Goal: Information Seeking & Learning: Learn about a topic

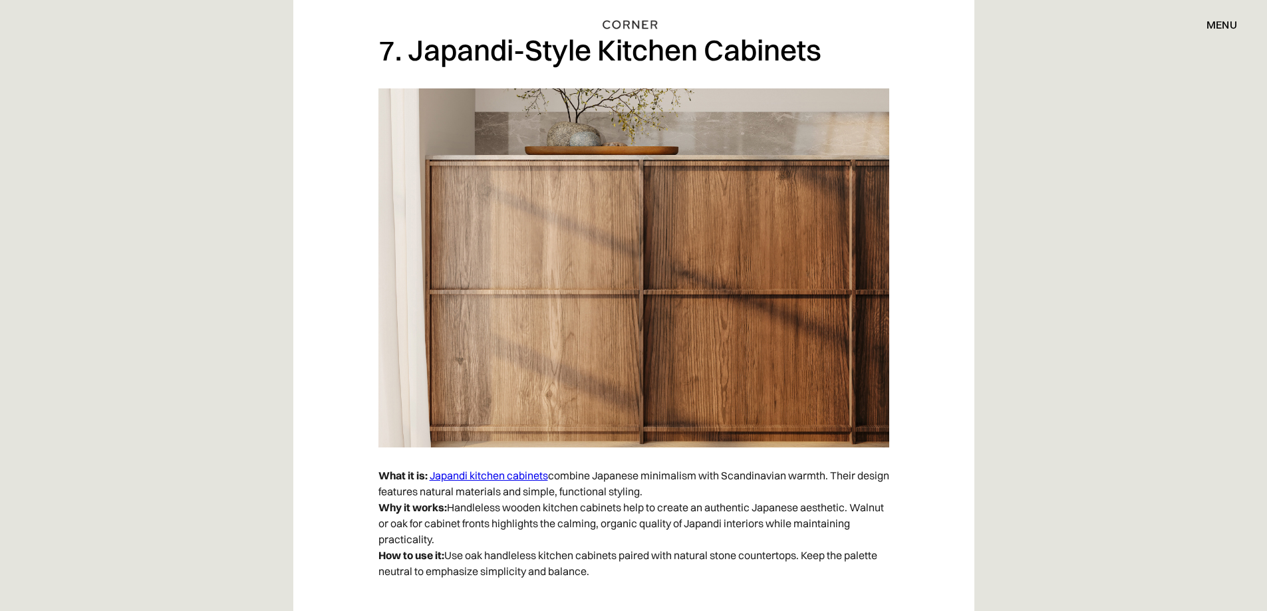
scroll to position [4722, 0]
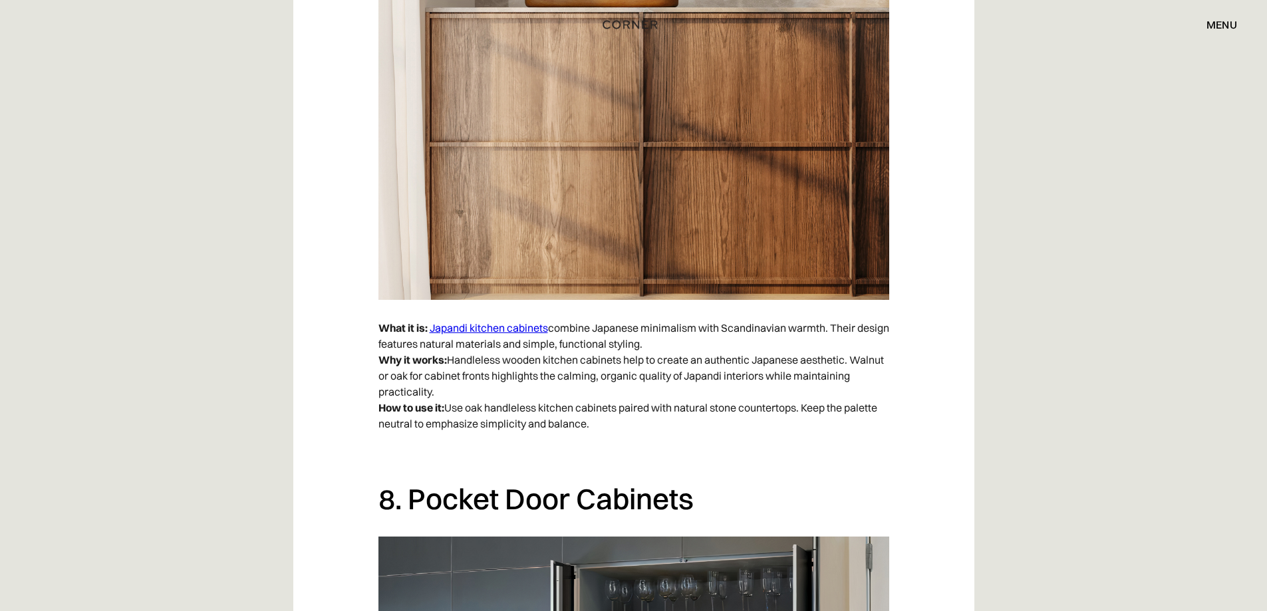
click at [456, 375] on p "What it is: Japandi kitchen cabinets combine Japanese minimalism with Scandinav…" at bounding box center [633, 375] width 511 height 125
drag, startPoint x: 446, startPoint y: 361, endPoint x: 543, endPoint y: 360, distance: 97.8
click at [542, 360] on p "What it is: Japandi kitchen cabinets combine Japanese minimalism with Scandinav…" at bounding box center [633, 375] width 511 height 125
click at [637, 368] on p "What it is: Japandi kitchen cabinets combine Japanese minimalism with Scandinav…" at bounding box center [633, 375] width 511 height 125
click at [692, 365] on p "What it is: Japandi kitchen cabinets combine Japanese minimalism with Scandinav…" at bounding box center [633, 375] width 511 height 125
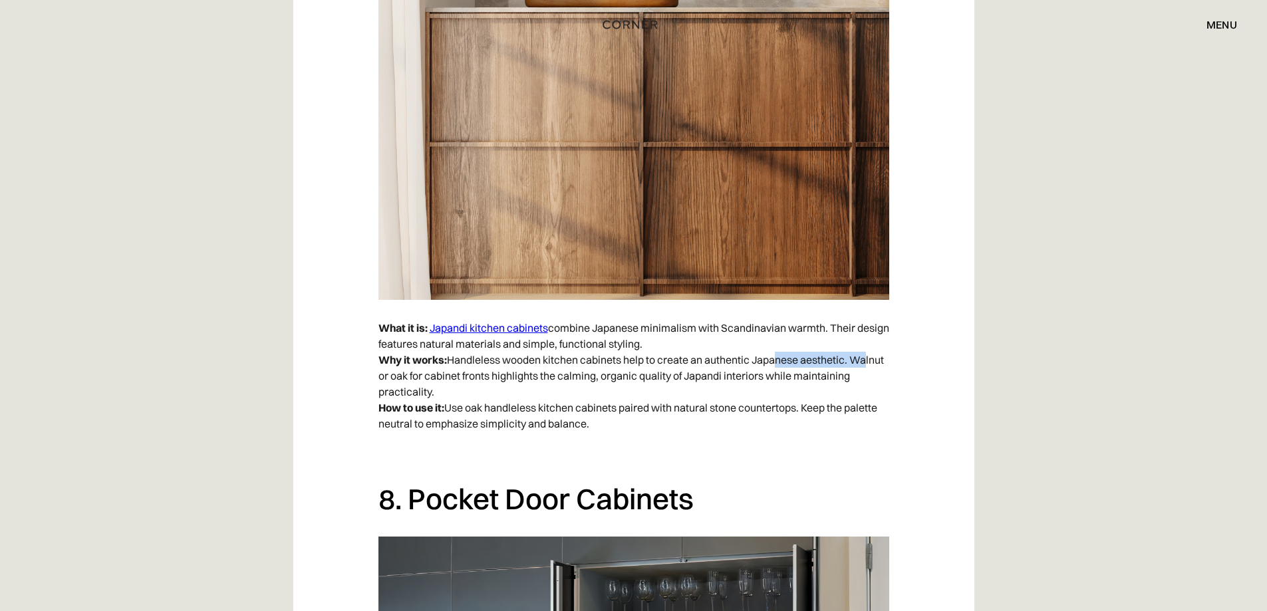
drag, startPoint x: 775, startPoint y: 361, endPoint x: 861, endPoint y: 360, distance: 85.8
click at [861, 360] on p "What it is: Japandi kitchen cabinets combine Japanese minimalism with Scandinav…" at bounding box center [633, 375] width 511 height 125
drag, startPoint x: 887, startPoint y: 367, endPoint x: 822, endPoint y: 386, distance: 68.0
click at [886, 368] on p "What it is: Japandi kitchen cabinets combine Japanese minimalism with Scandinav…" at bounding box center [633, 375] width 511 height 125
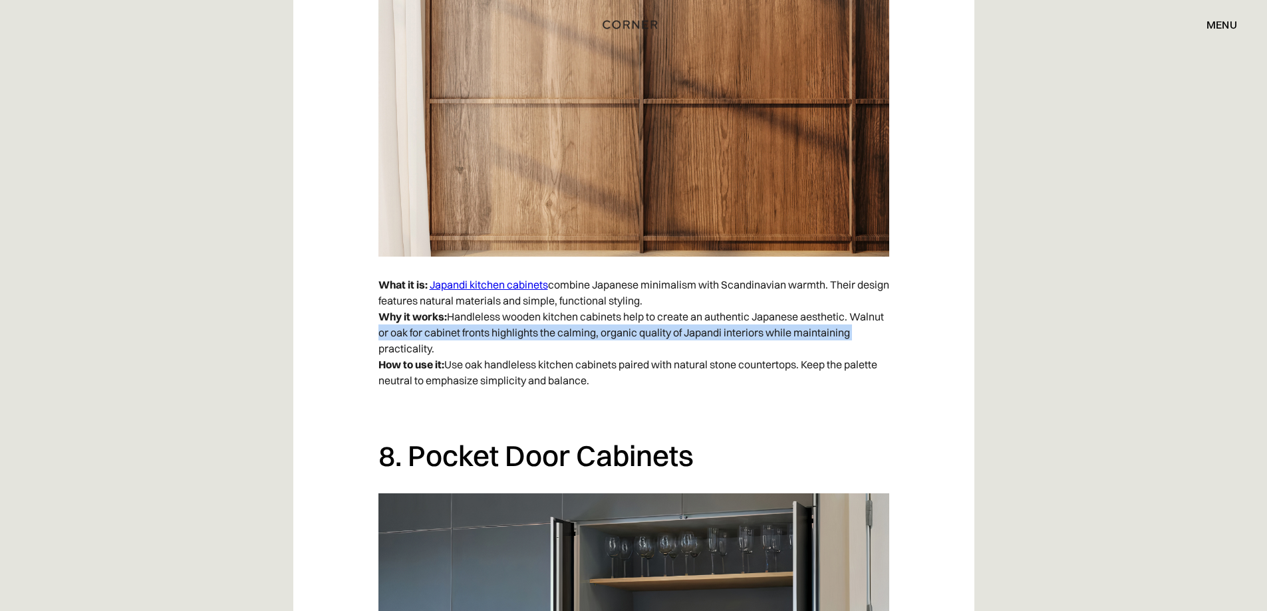
scroll to position [4788, 0]
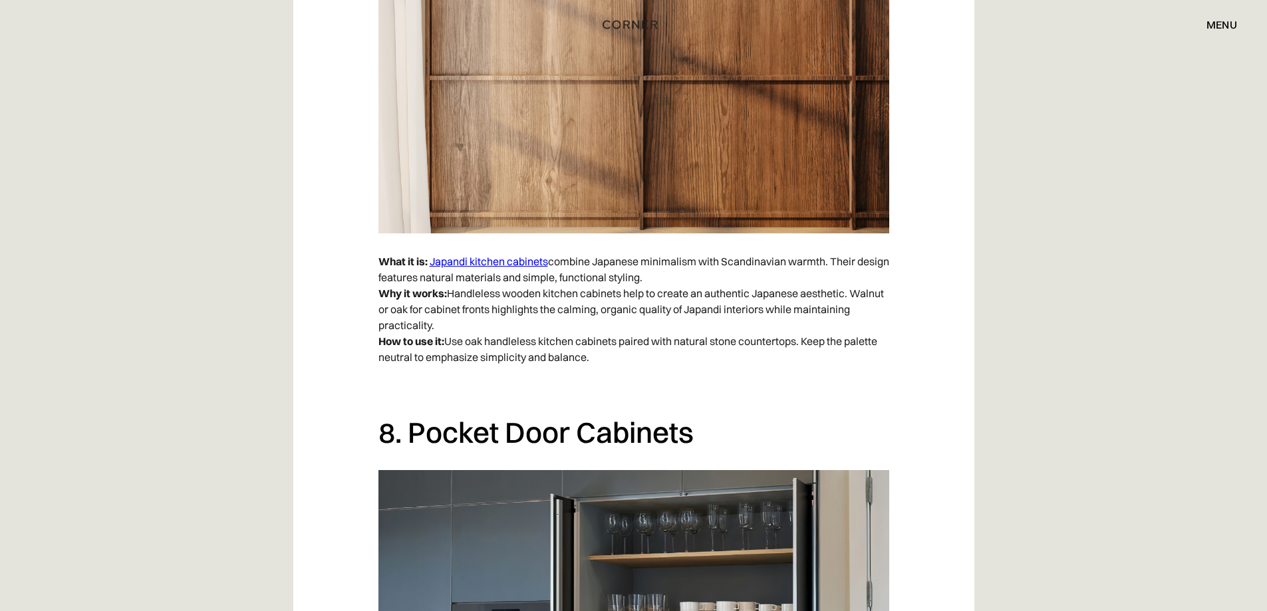
click at [518, 343] on p "What it is: Japandi kitchen cabinets combine Japanese minimalism with Scandinav…" at bounding box center [633, 309] width 511 height 125
drag, startPoint x: 383, startPoint y: 312, endPoint x: 495, endPoint y: 317, distance: 112.5
click at [495, 317] on p "What it is: Japandi kitchen cabinets combine Japanese minimalism with Scandinav…" at bounding box center [633, 309] width 511 height 125
click at [706, 340] on p "What it is: Japandi kitchen cabinets combine Japanese minimalism with Scandinav…" at bounding box center [633, 309] width 511 height 125
click at [573, 344] on p "What it is: Japandi kitchen cabinets combine Japanese minimalism with Scandinav…" at bounding box center [633, 309] width 511 height 125
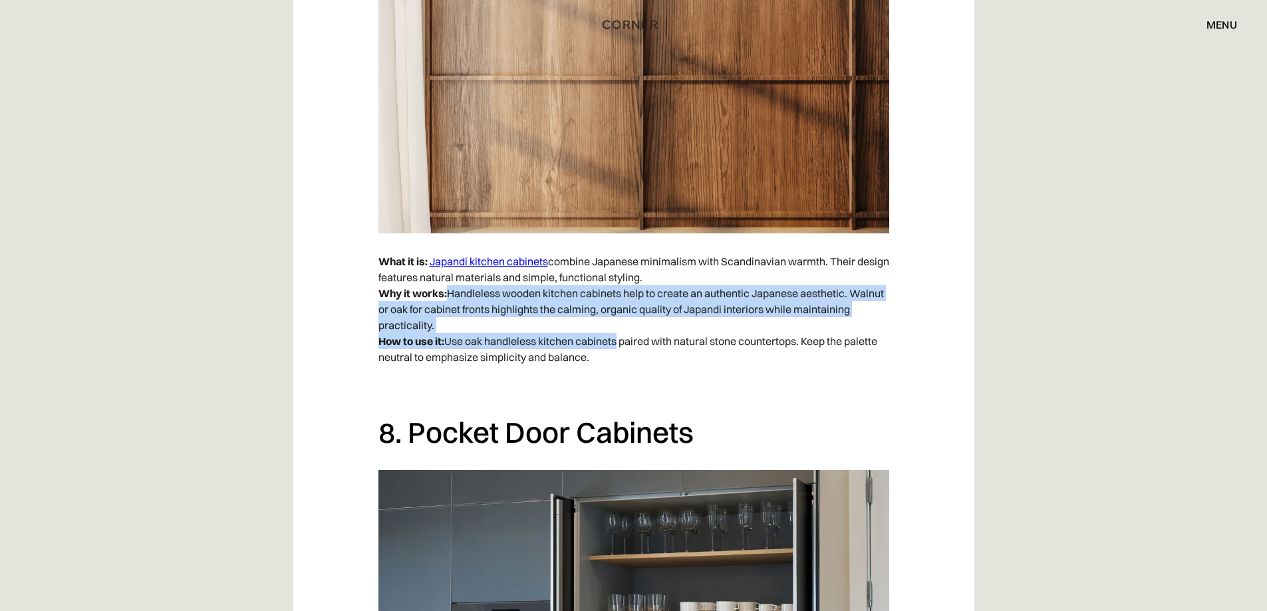
drag, startPoint x: 501, startPoint y: 327, endPoint x: 614, endPoint y: 341, distance: 113.9
click at [614, 341] on p "What it is: Japandi kitchen cabinets combine Japanese minimalism with Scandinav…" at bounding box center [633, 309] width 511 height 125
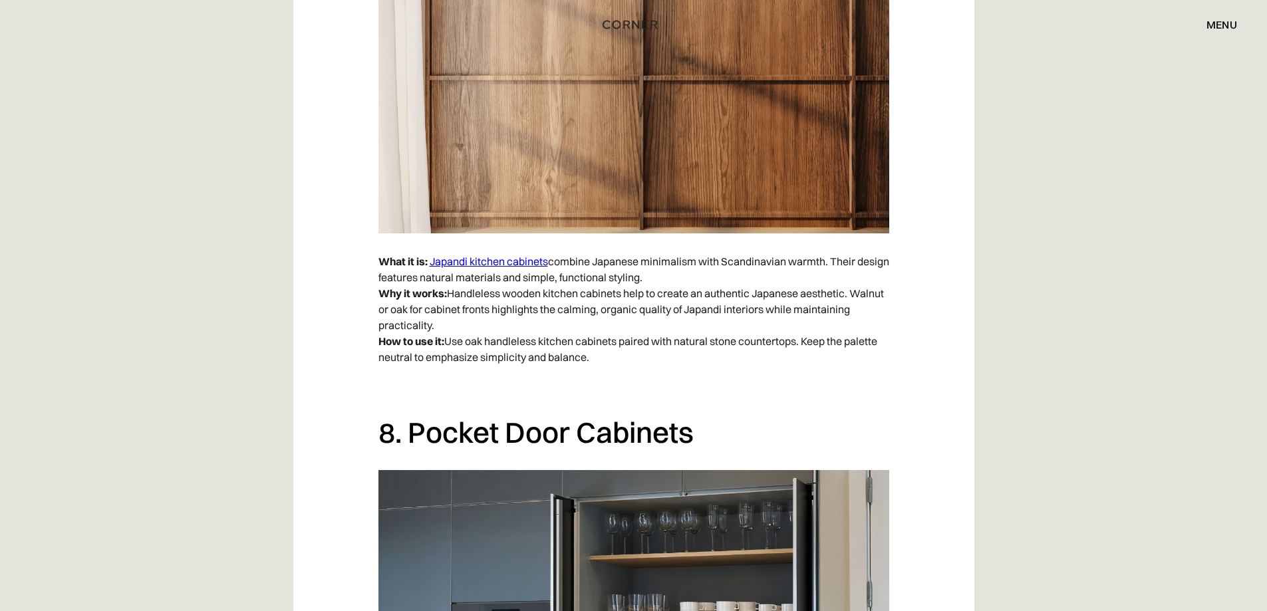
click at [531, 362] on p "What it is: Japandi kitchen cabinets combine Japanese minimalism with Scandinav…" at bounding box center [633, 309] width 511 height 125
click at [600, 342] on p "What it is: Japandi kitchen cabinets combine Japanese minimalism with Scandinav…" at bounding box center [633, 309] width 511 height 125
drag, startPoint x: 603, startPoint y: 352, endPoint x: 480, endPoint y: 338, distance: 123.2
click at [442, 337] on p "What it is: Japandi kitchen cabinets combine Japanese minimalism with Scandinav…" at bounding box center [633, 309] width 511 height 125
click at [707, 338] on p "What it is: Japandi kitchen cabinets combine Japanese minimalism with Scandinav…" at bounding box center [633, 309] width 511 height 125
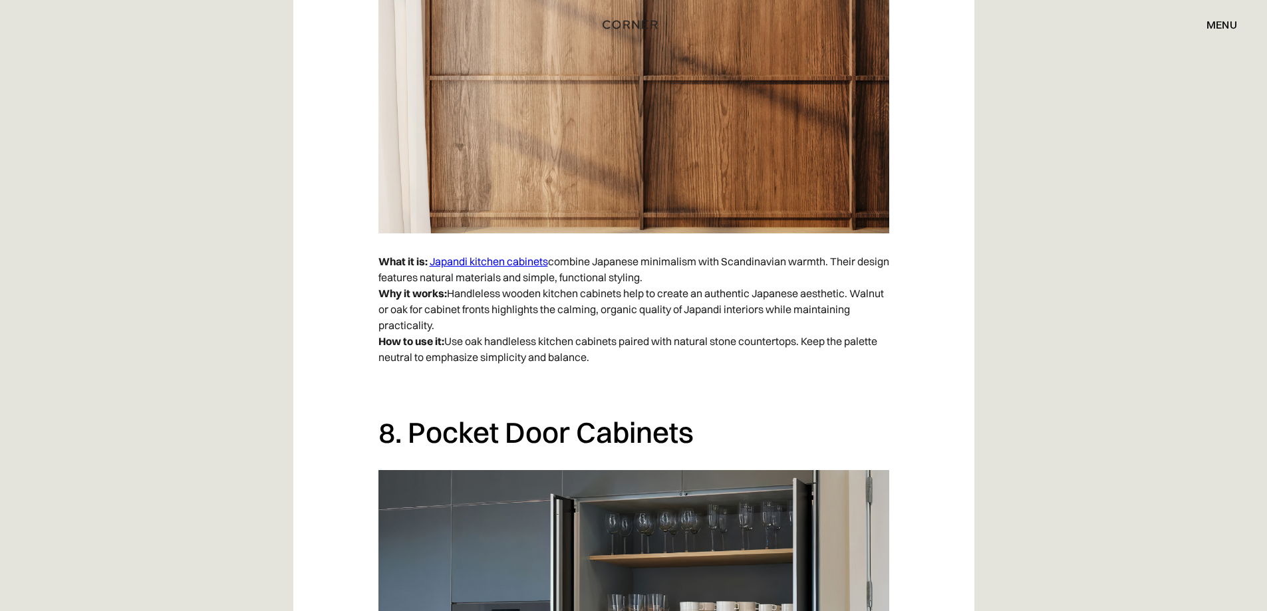
scroll to position [4855, 0]
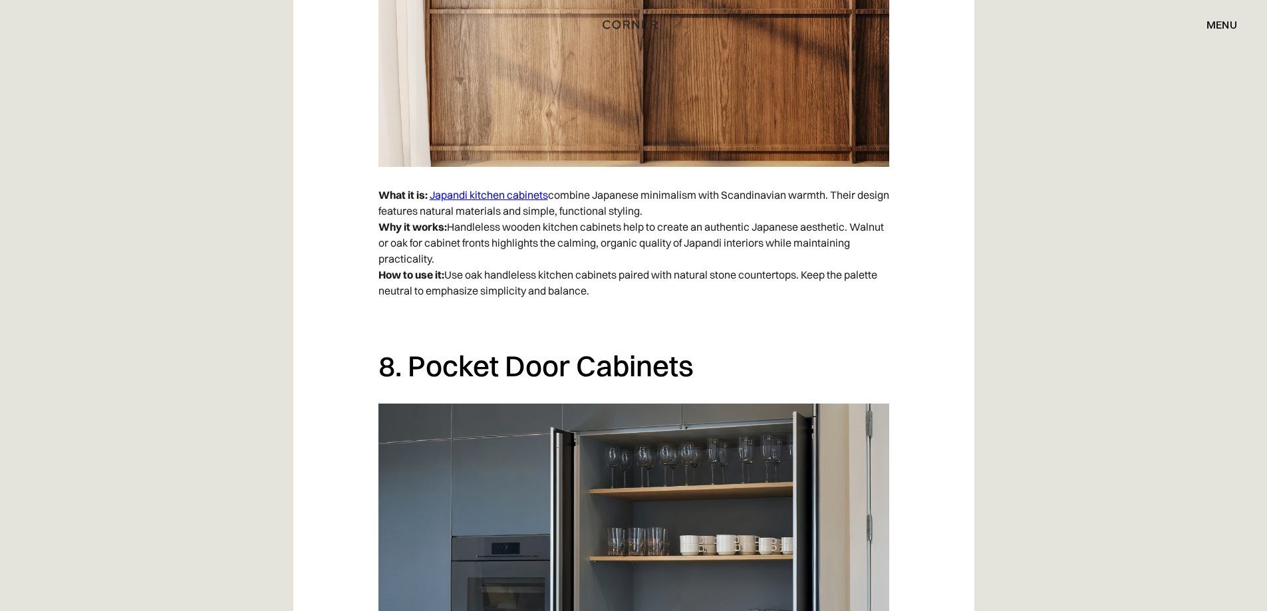
click at [719, 284] on p "What it is: Japandi kitchen cabinets combine Japanese minimalism with Scandinav…" at bounding box center [633, 242] width 511 height 125
click at [555, 276] on p "What it is: Japandi kitchen cabinets combine Japanese minimalism with Scandinav…" at bounding box center [633, 242] width 511 height 125
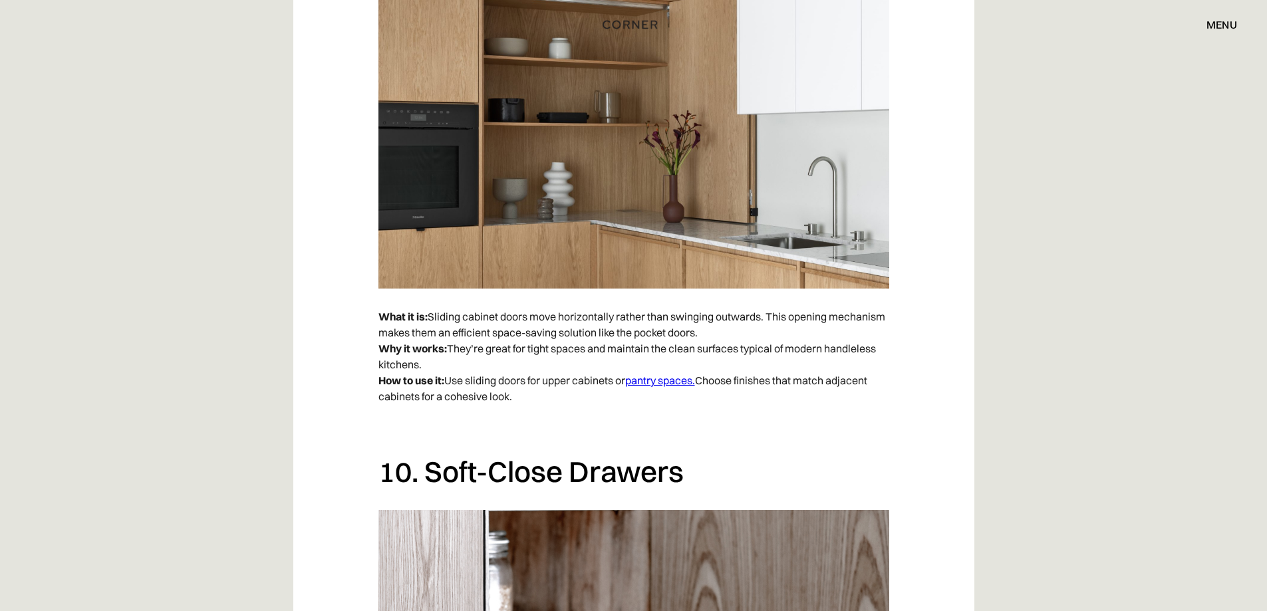
scroll to position [5919, 0]
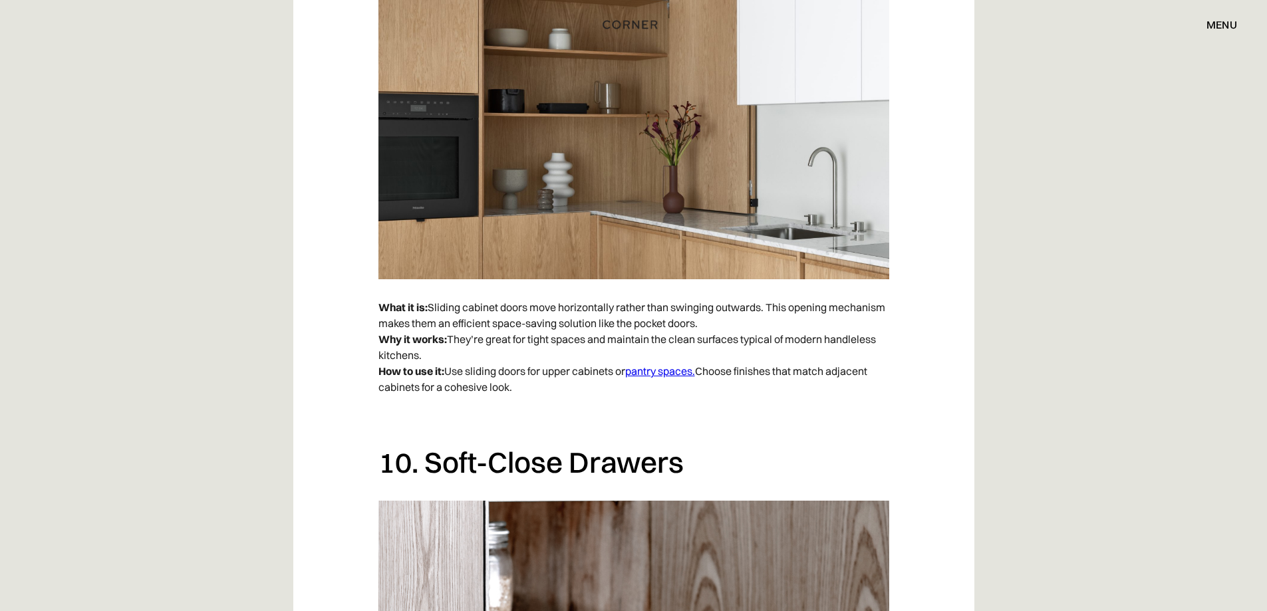
click at [579, 356] on p "What it is: Sliding cabinet doors move horizontally rather than swinging outwar…" at bounding box center [633, 347] width 511 height 109
drag, startPoint x: 530, startPoint y: 372, endPoint x: 570, endPoint y: 378, distance: 40.3
click at [570, 378] on p "What it is: Sliding cabinet doors move horizontally rather than swinging outwar…" at bounding box center [633, 347] width 511 height 109
click at [598, 406] on p "‍" at bounding box center [633, 416] width 511 height 29
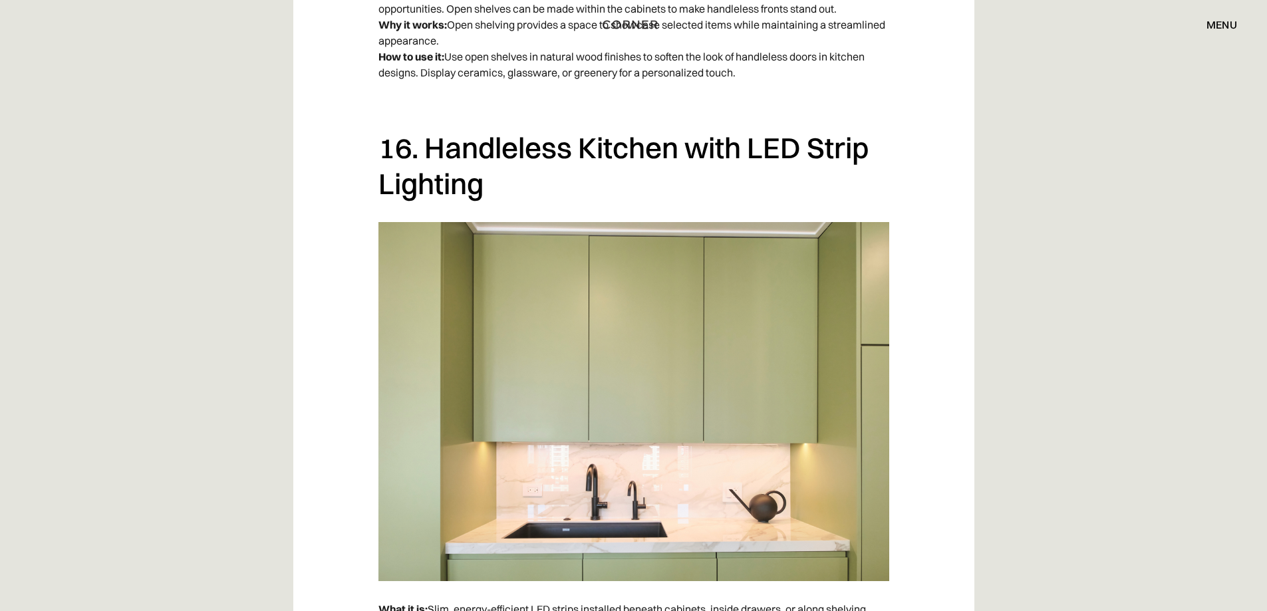
scroll to position [10108, 0]
